Goal: Check status: Check status

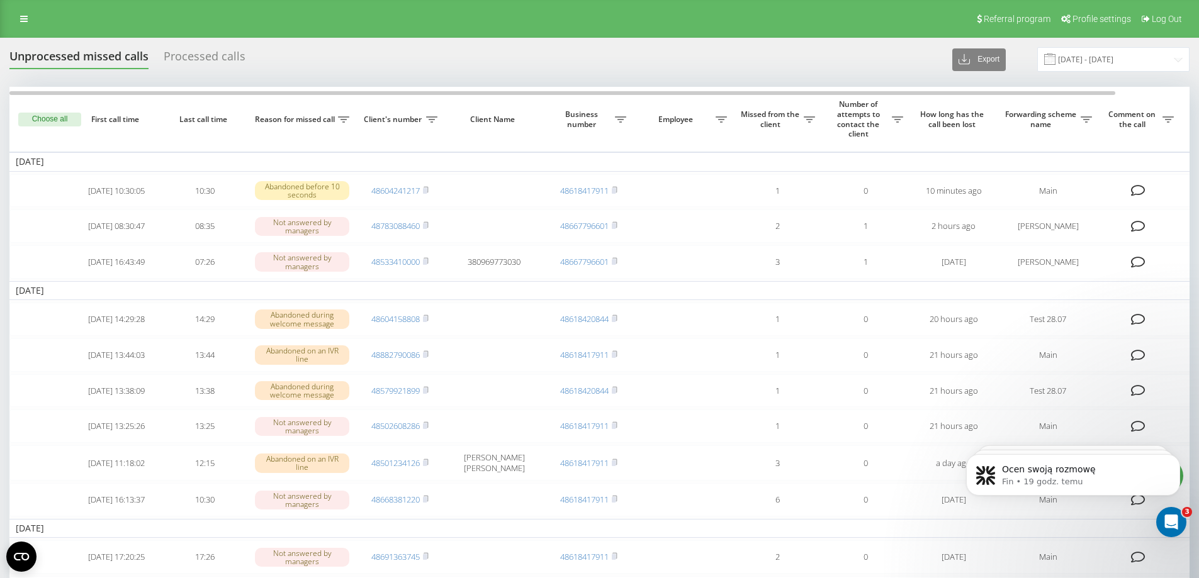
click at [190, 50] on div "Processed calls" at bounding box center [205, 60] width 82 height 20
click at [190, 52] on div "Processed calls" at bounding box center [205, 60] width 82 height 20
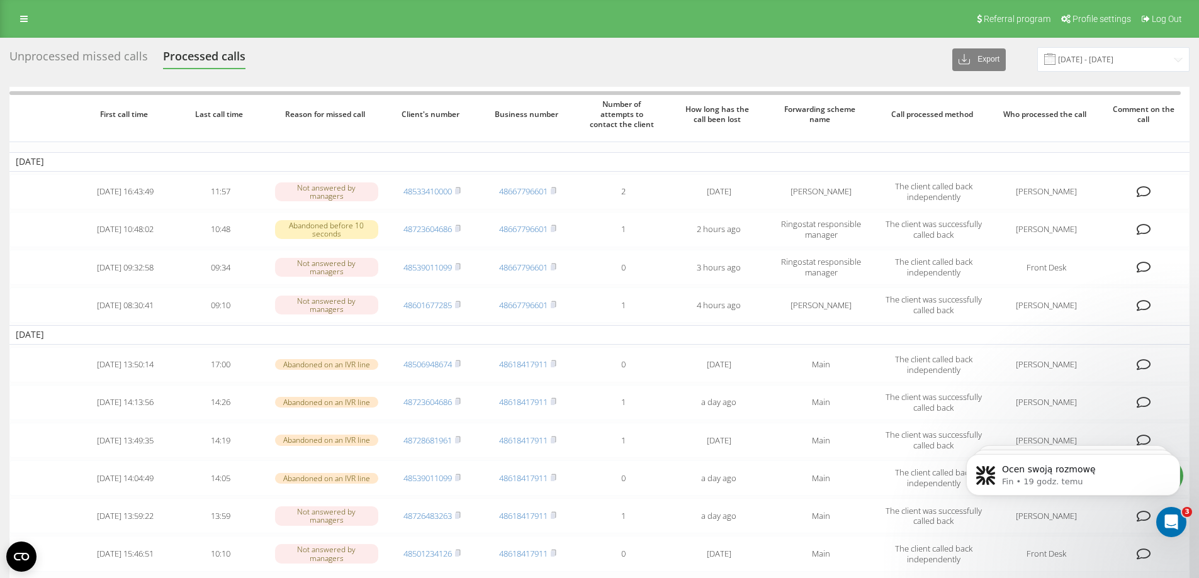
click at [76, 56] on div "Unprocessed missed calls" at bounding box center [78, 60] width 138 height 20
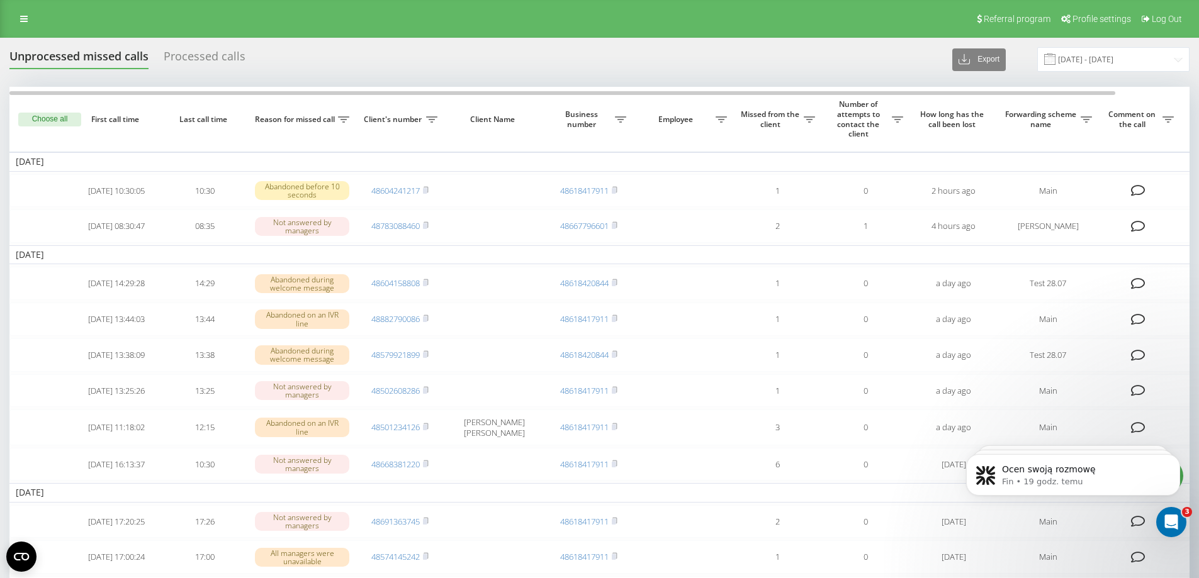
click at [226, 48] on div "Unprocessed missed calls Processed calls Export .csv .xlsx 20.07.2025 - 20.08.2…" at bounding box center [599, 59] width 1180 height 25
click at [209, 61] on div "Processed calls" at bounding box center [205, 60] width 82 height 20
